Goal: Task Accomplishment & Management: Use online tool/utility

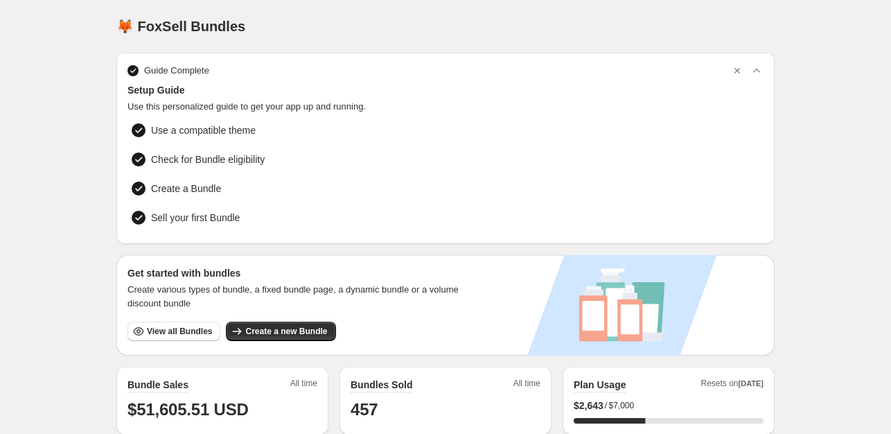
scroll to position [208, 0]
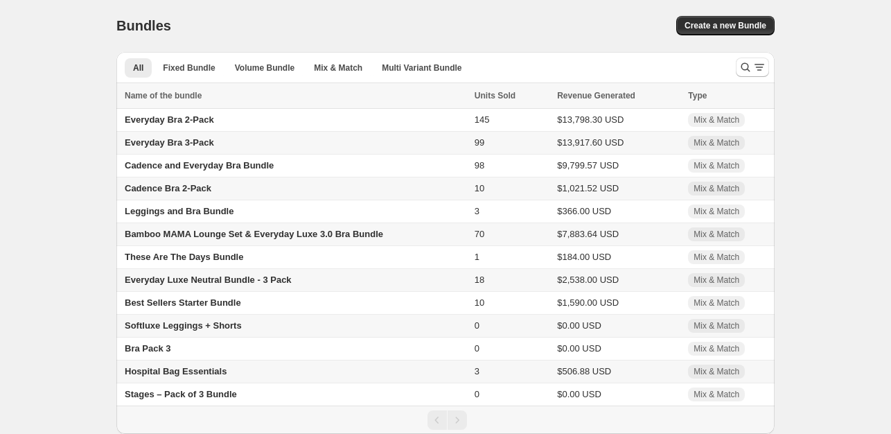
scroll to position [3, 0]
click at [176, 391] on span "Stages – Pack of 3 Bundle" at bounding box center [181, 394] width 112 height 10
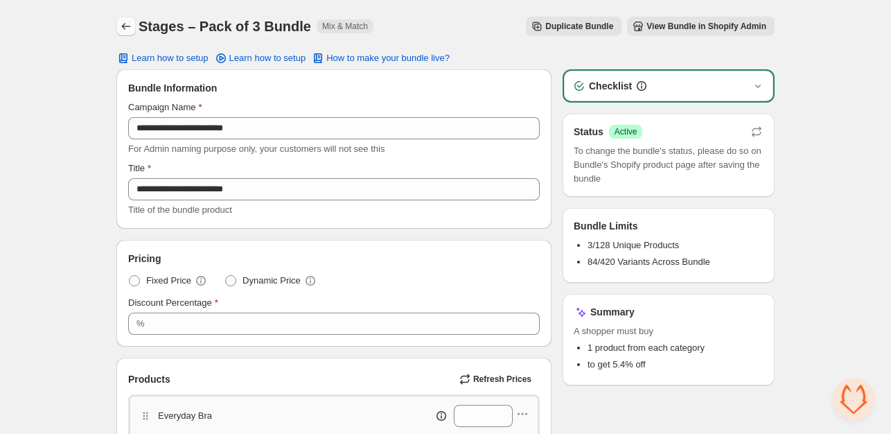
click at [124, 30] on icon "Back" at bounding box center [126, 26] width 14 height 14
